Goal: Information Seeking & Learning: Compare options

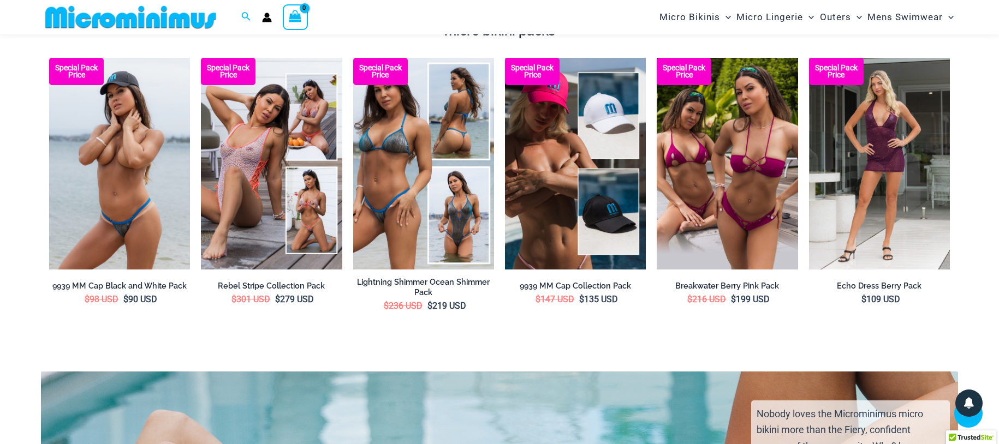
scroll to position [2106, 0]
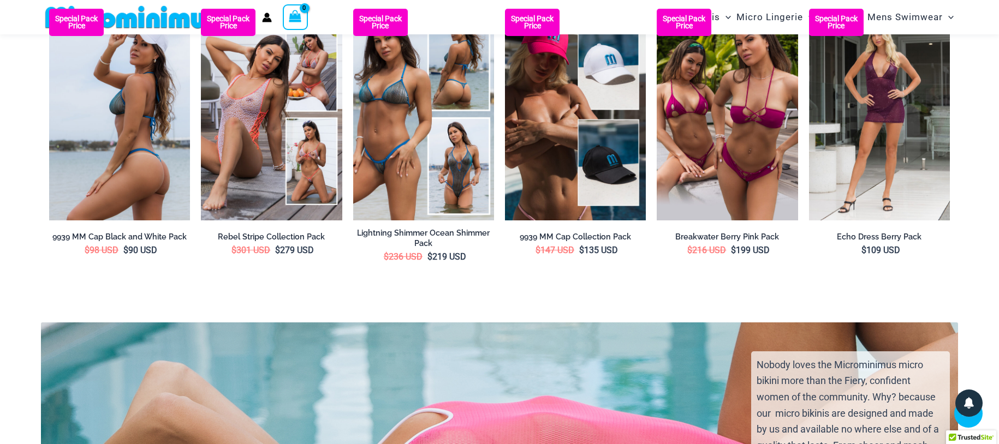
click at [146, 105] on img at bounding box center [119, 114] width 141 height 211
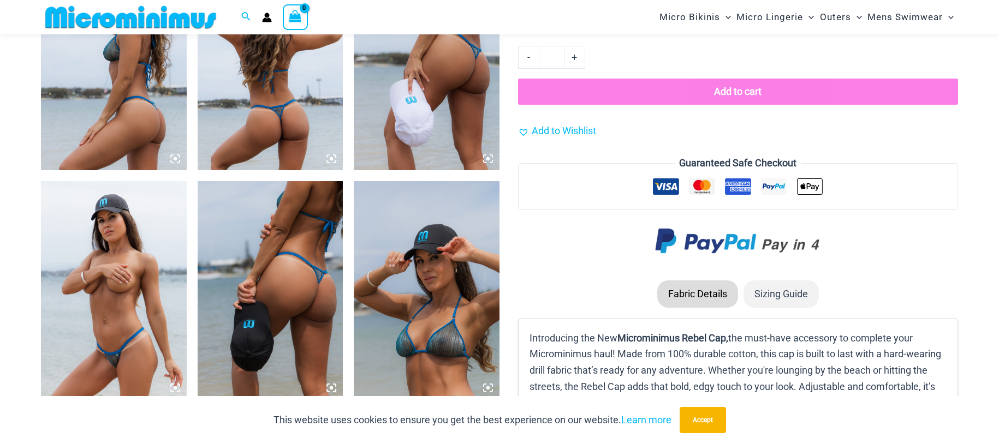
scroll to position [940, 0]
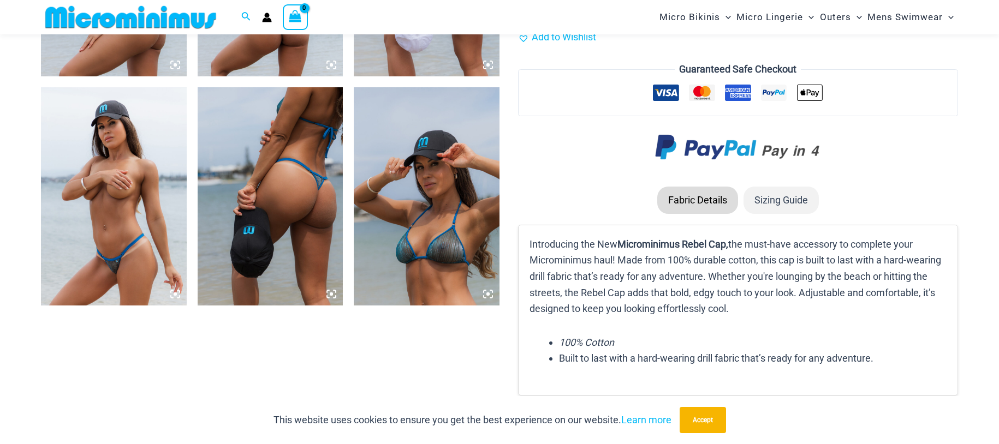
click at [118, 210] on img at bounding box center [114, 196] width 146 height 218
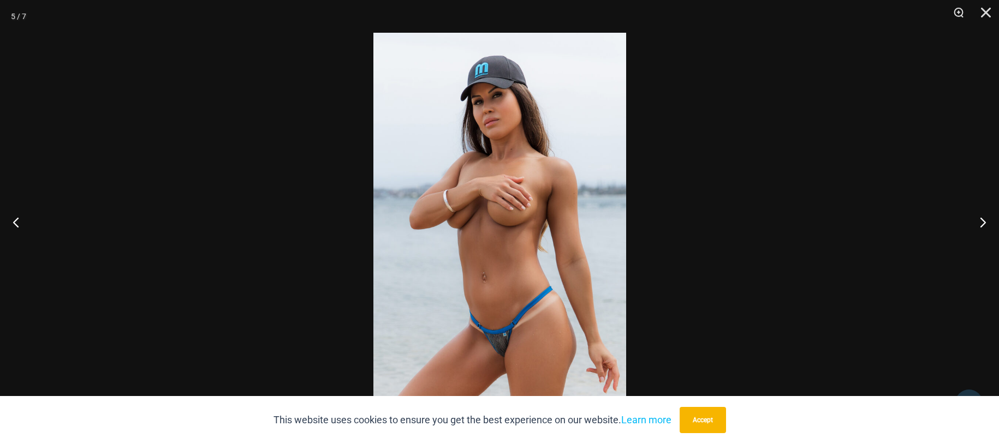
click at [464, 215] on img at bounding box center [499, 222] width 253 height 379
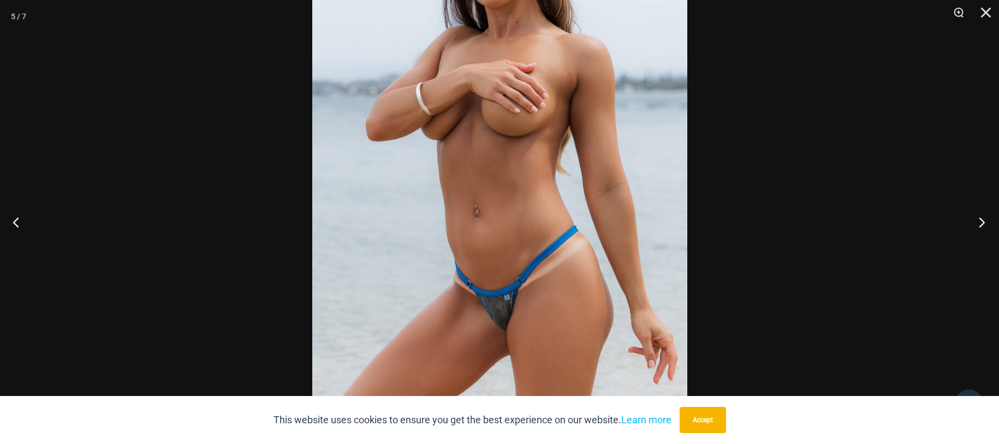
click at [980, 223] on button "Next" at bounding box center [978, 222] width 41 height 55
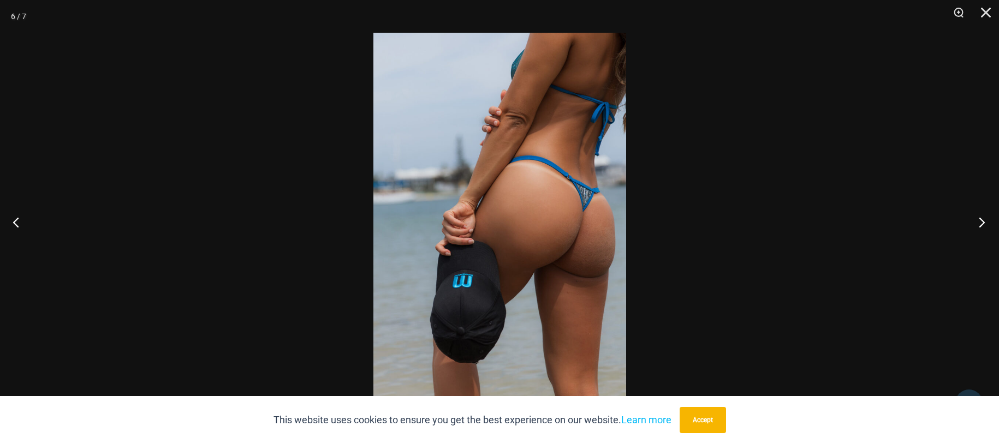
click at [980, 223] on button "Next" at bounding box center [978, 222] width 41 height 55
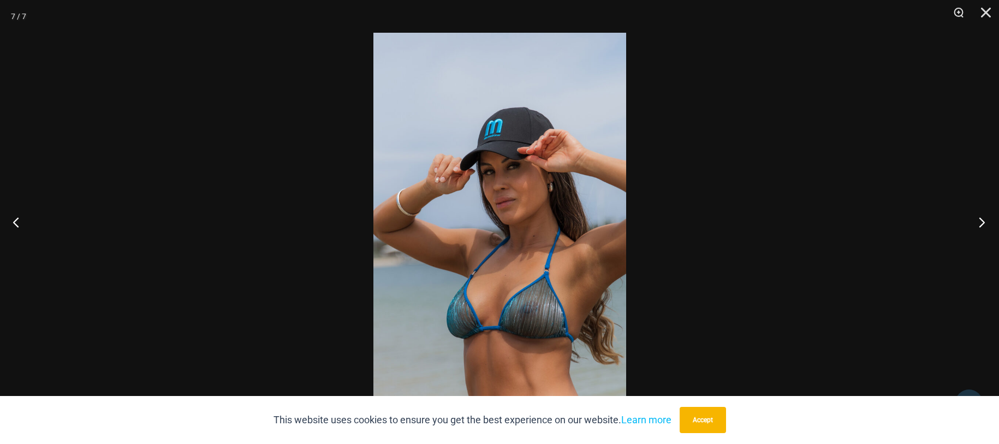
click at [980, 223] on button "Next" at bounding box center [978, 222] width 41 height 55
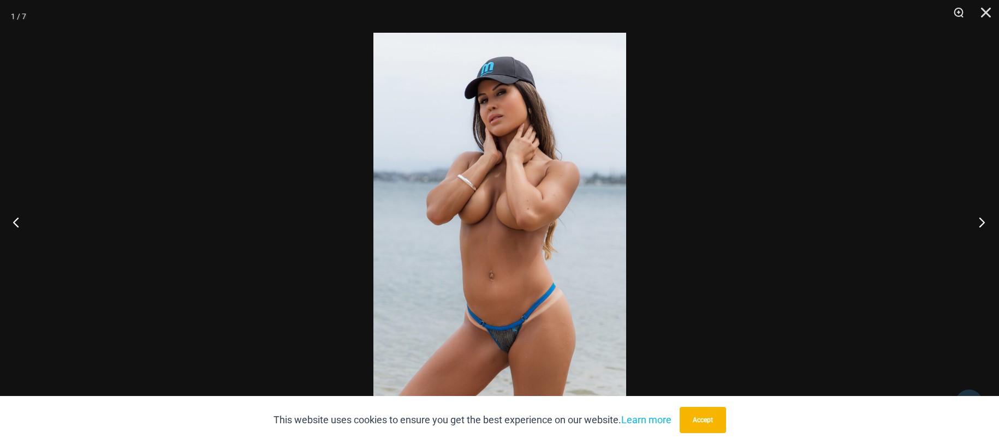
click at [980, 223] on button "Next" at bounding box center [978, 222] width 41 height 55
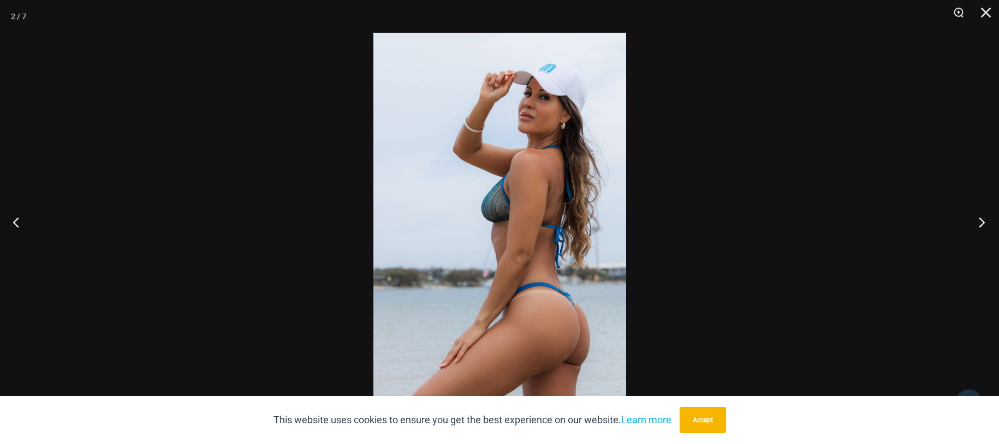
click at [980, 223] on button "Next" at bounding box center [978, 222] width 41 height 55
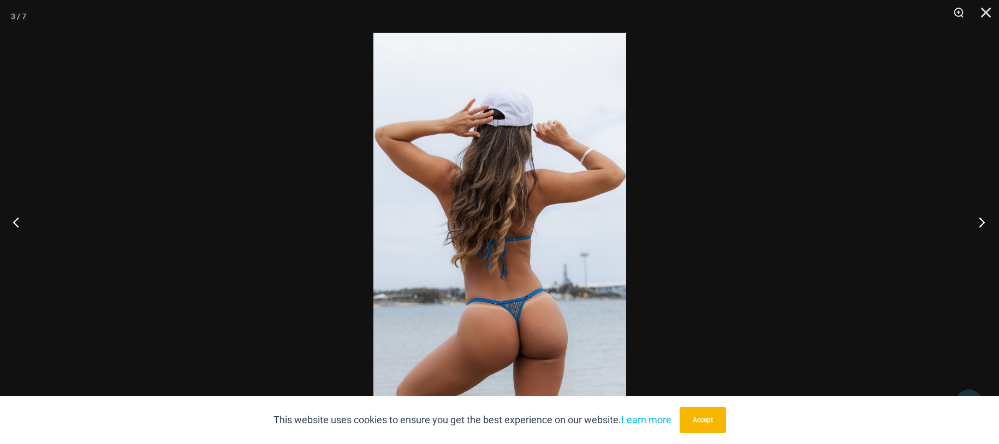
click at [980, 223] on button "Next" at bounding box center [978, 222] width 41 height 55
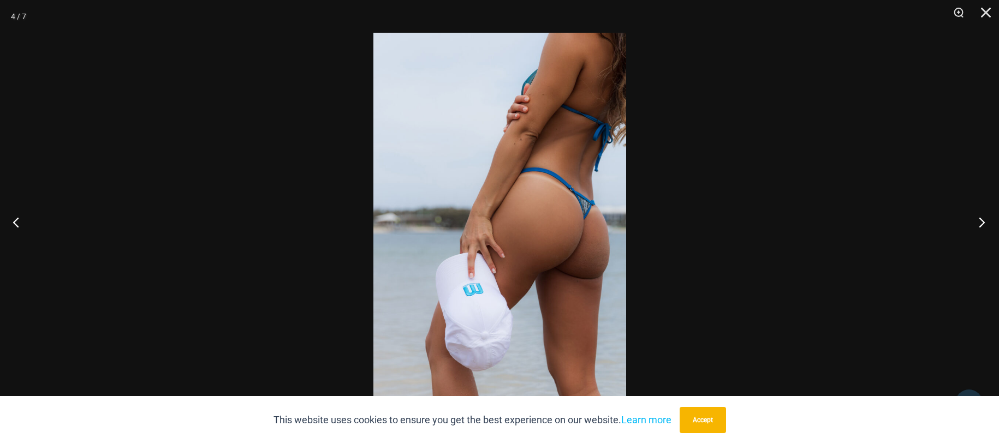
click at [980, 223] on button "Next" at bounding box center [978, 222] width 41 height 55
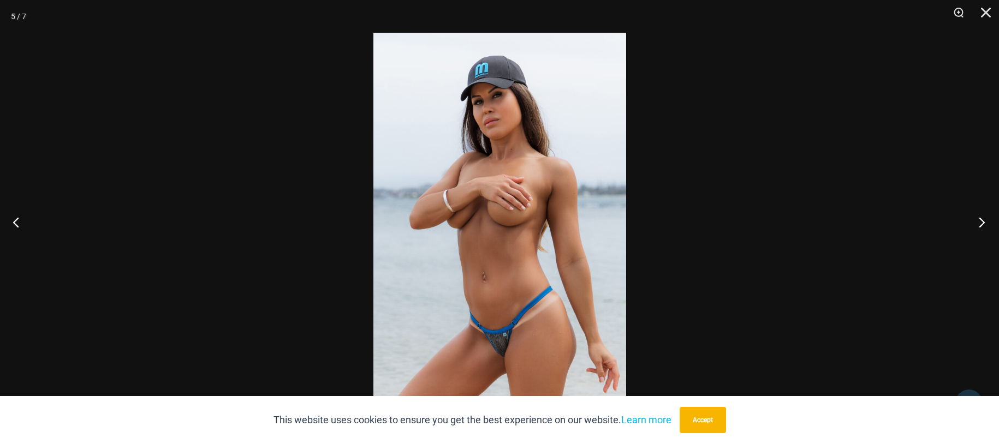
click at [980, 223] on button "Next" at bounding box center [978, 222] width 41 height 55
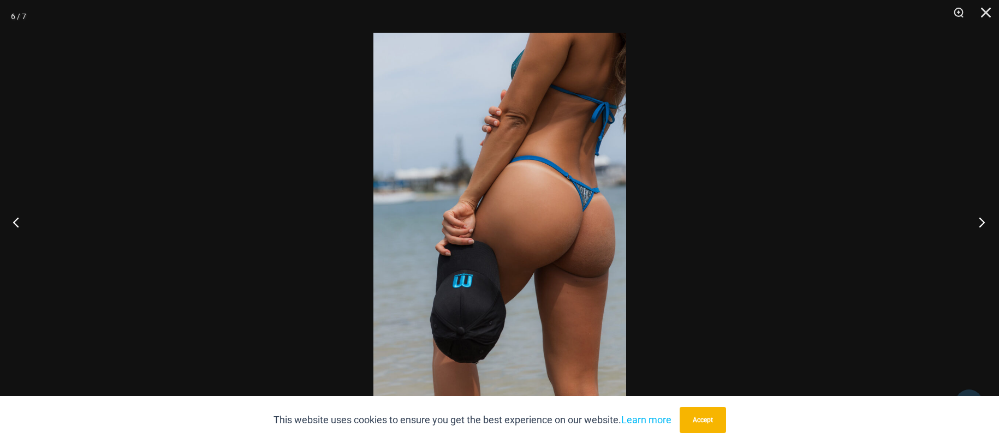
click at [980, 223] on button "Next" at bounding box center [978, 222] width 41 height 55
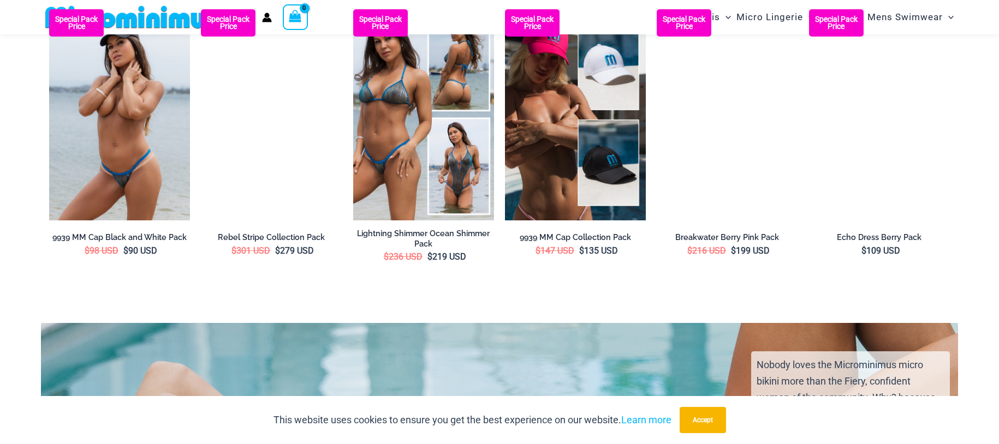
scroll to position [2106, 0]
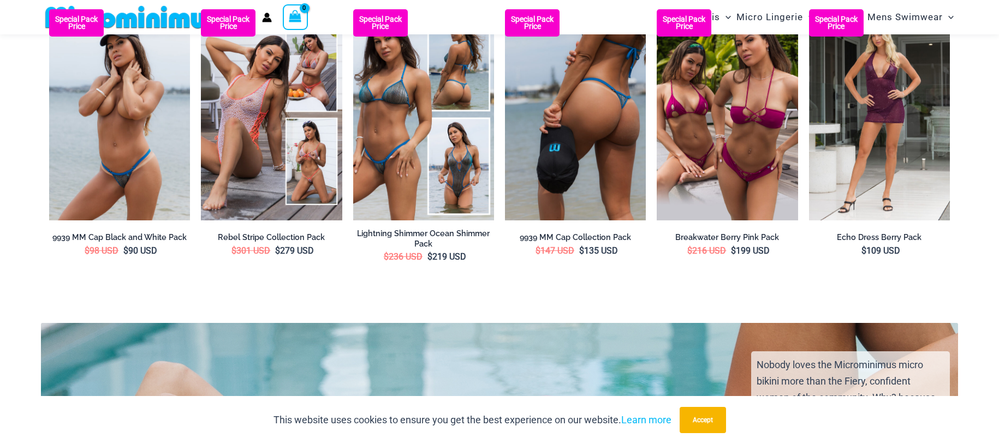
click at [537, 86] on img at bounding box center [575, 114] width 141 height 211
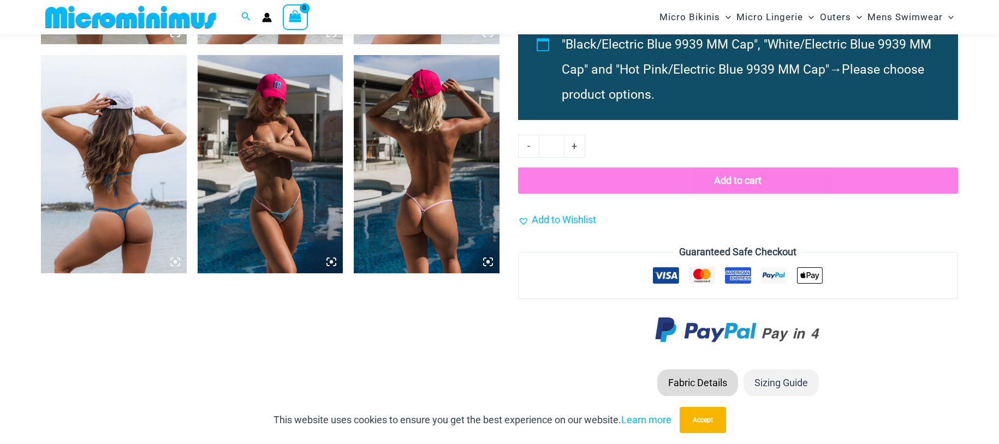
scroll to position [1006, 0]
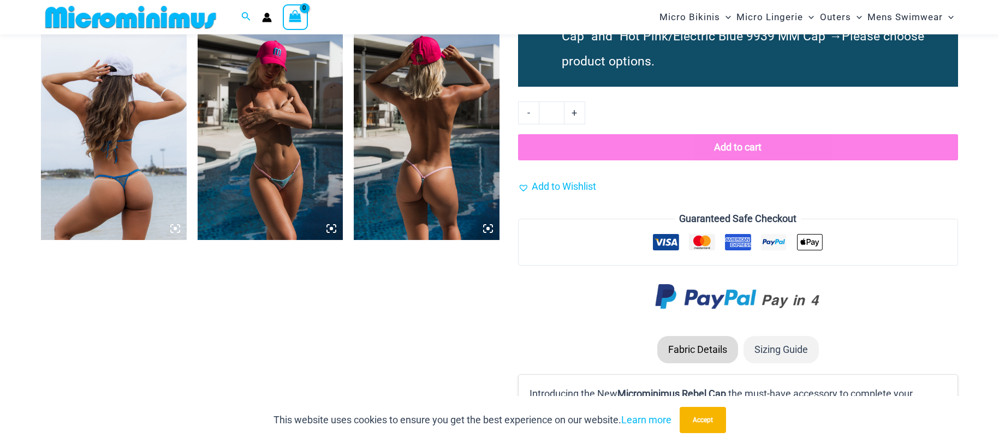
click at [290, 142] on img at bounding box center [271, 131] width 146 height 218
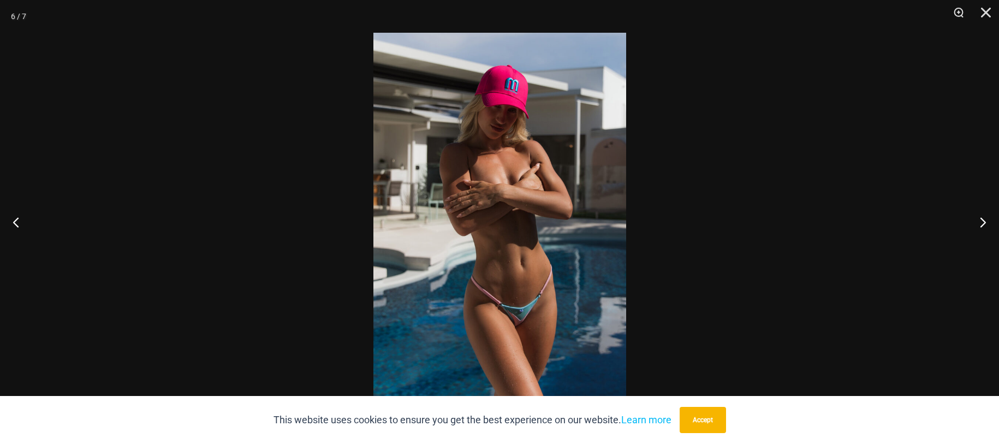
click at [531, 164] on img at bounding box center [499, 222] width 253 height 379
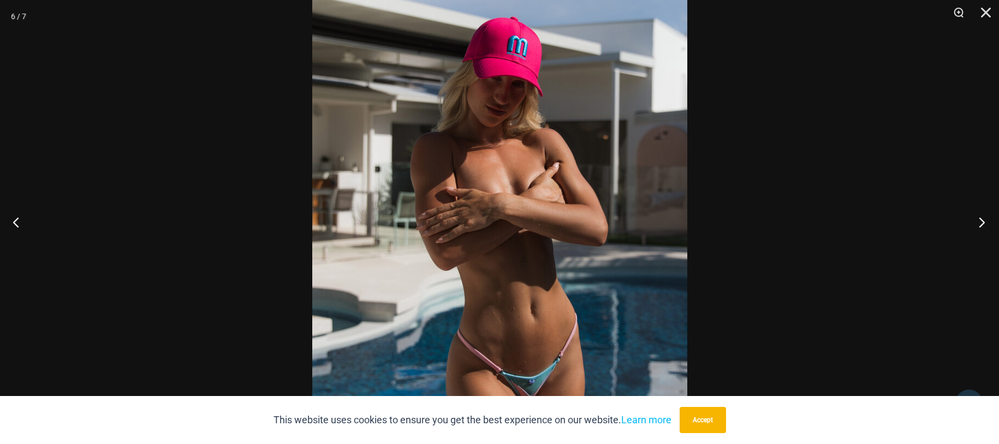
click at [980, 221] on button "Next" at bounding box center [978, 222] width 41 height 55
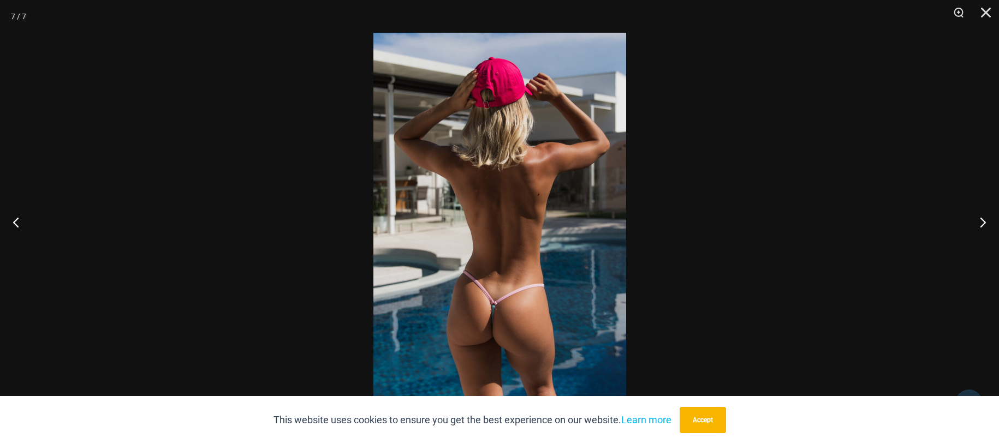
click at [474, 142] on img at bounding box center [499, 222] width 253 height 379
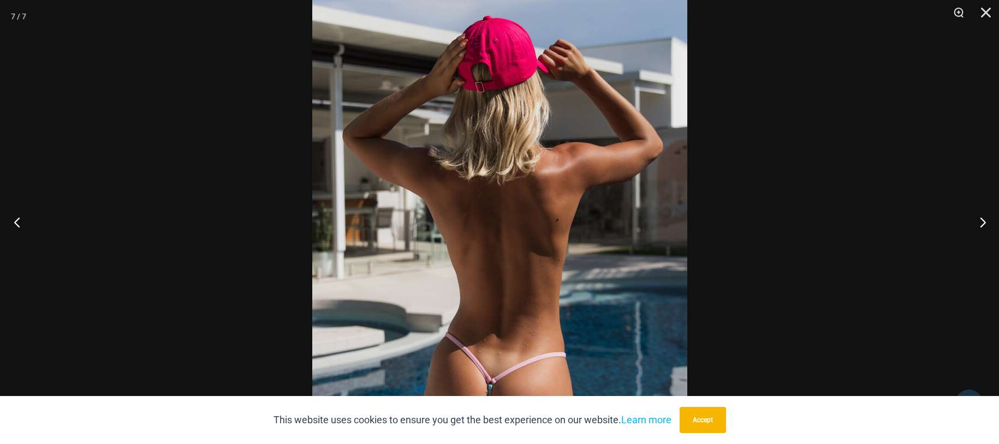
click at [17, 217] on button "Previous" at bounding box center [20, 222] width 41 height 55
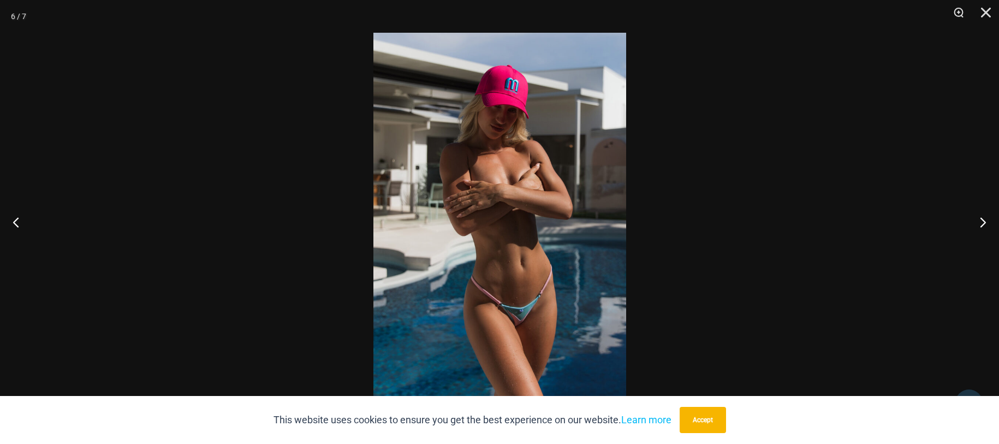
click at [516, 170] on img at bounding box center [499, 222] width 253 height 379
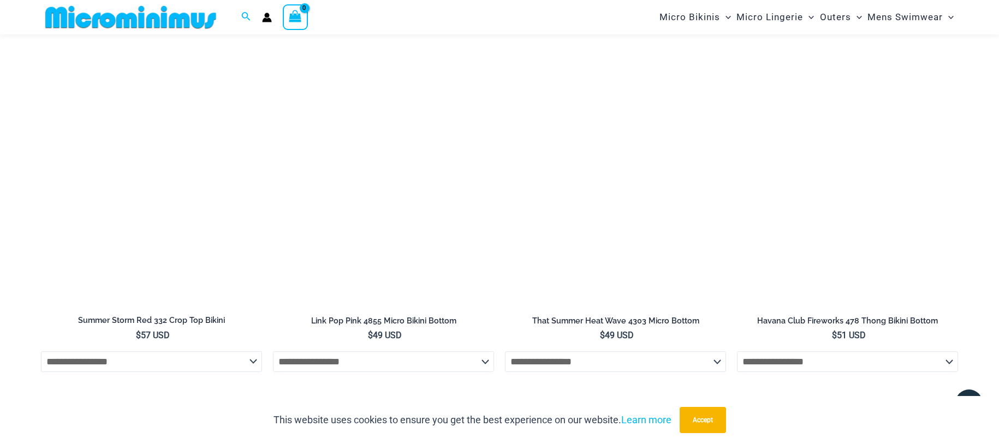
scroll to position [3793, 0]
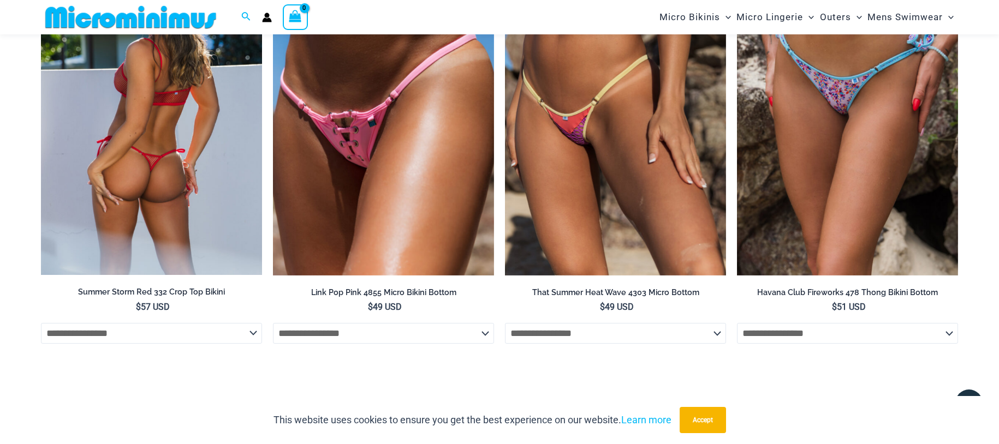
click at [174, 103] on img at bounding box center [151, 109] width 221 height 331
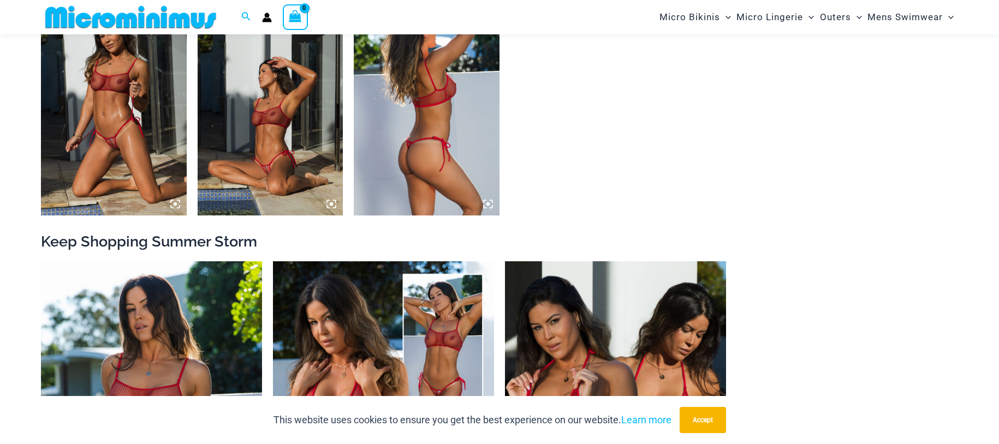
scroll to position [1253, 0]
